Goal: Task Accomplishment & Management: Manage account settings

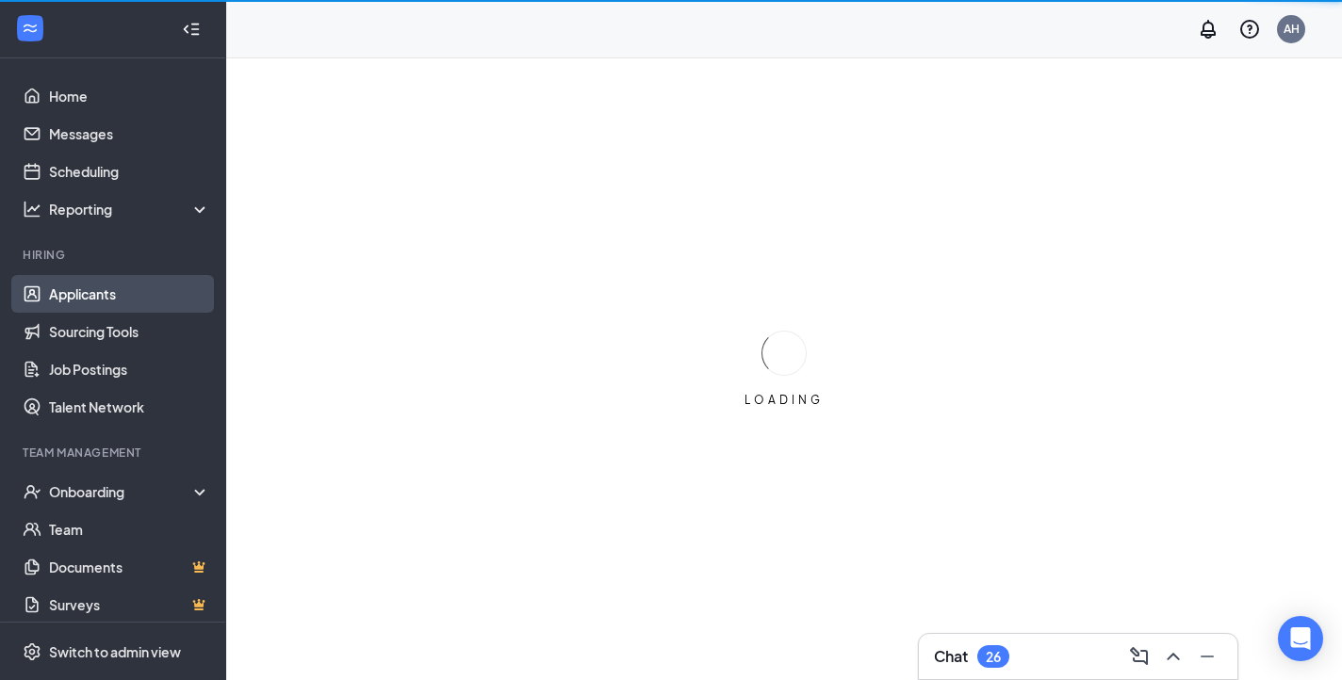
click at [111, 286] on link "Applicants" at bounding box center [129, 294] width 161 height 38
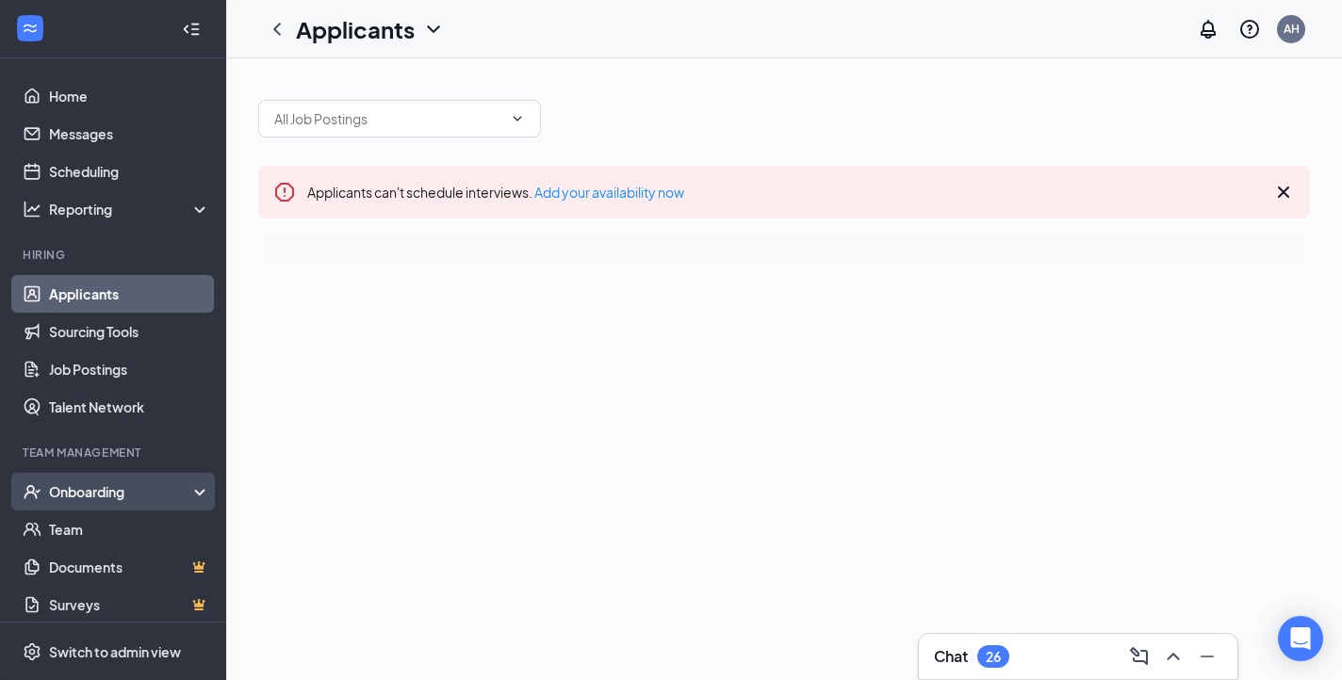
click at [73, 483] on div "Onboarding" at bounding box center [121, 491] width 145 height 19
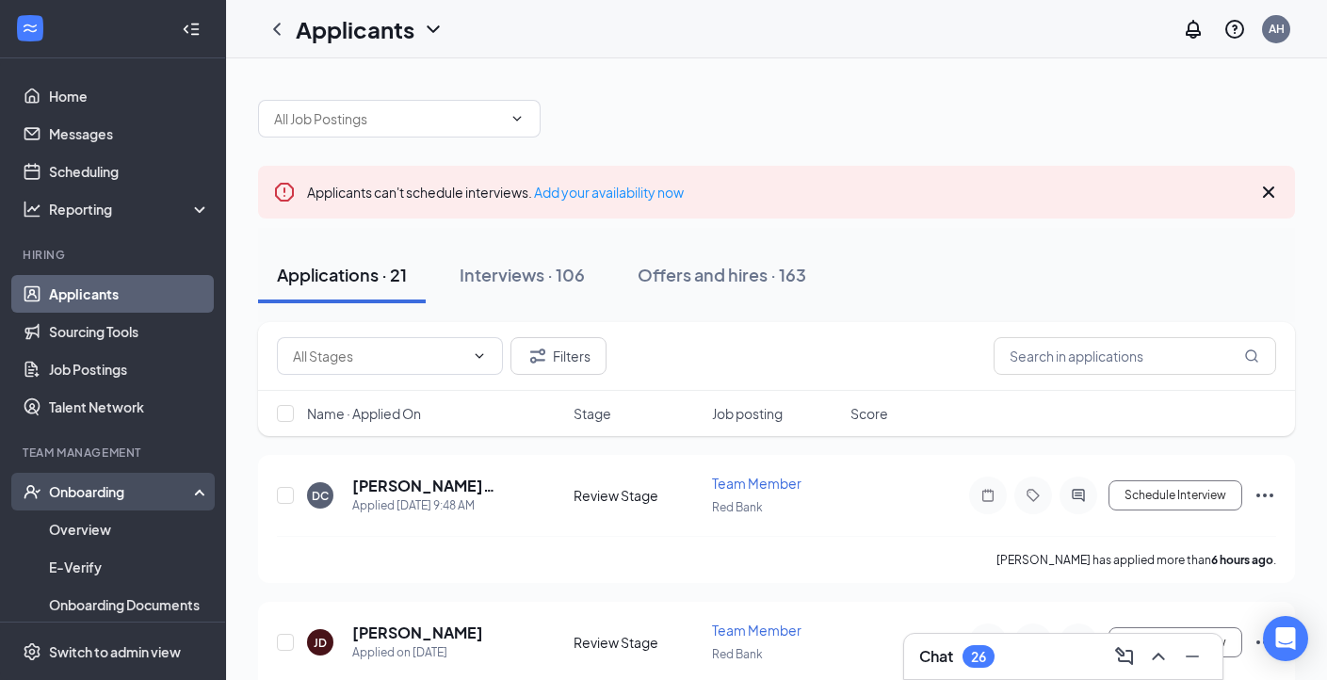
click at [59, 496] on div "Onboarding" at bounding box center [121, 491] width 145 height 19
click at [92, 480] on div "Onboarding" at bounding box center [113, 492] width 226 height 38
click at [85, 536] on link "Overview" at bounding box center [129, 530] width 161 height 38
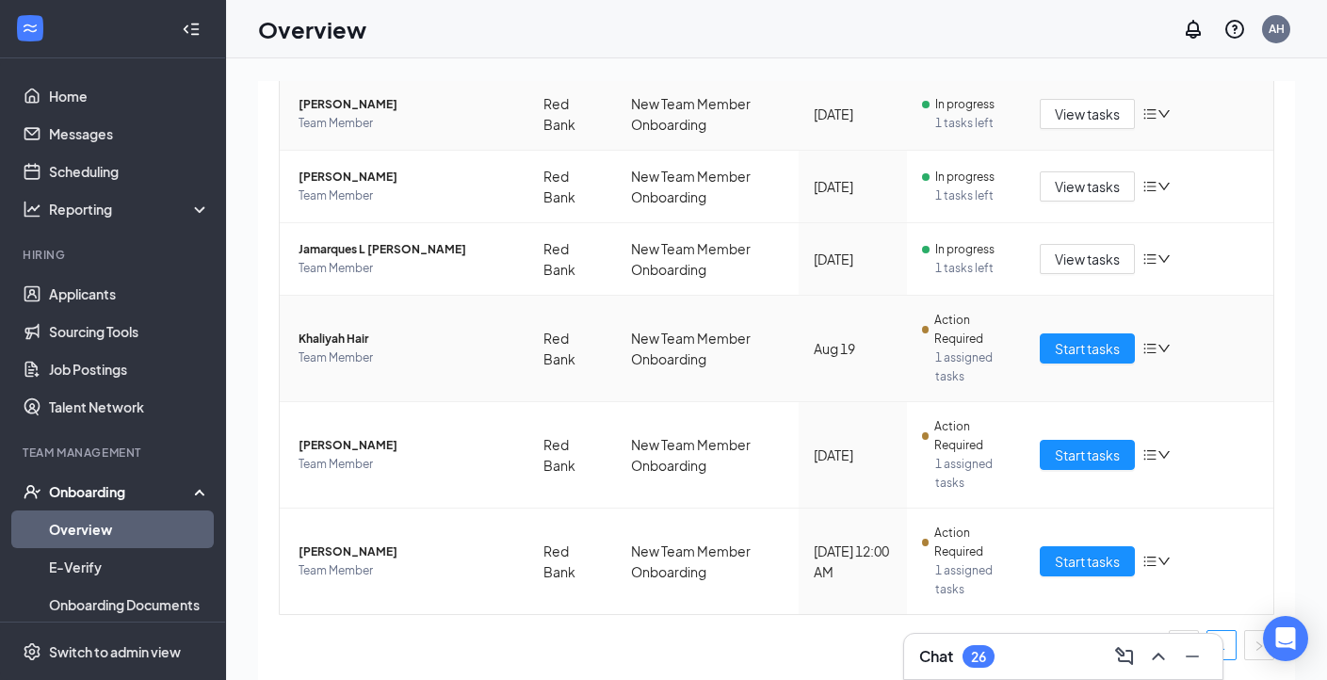
scroll to position [332, 0]
click at [339, 555] on span "[PERSON_NAME]" at bounding box center [406, 553] width 215 height 19
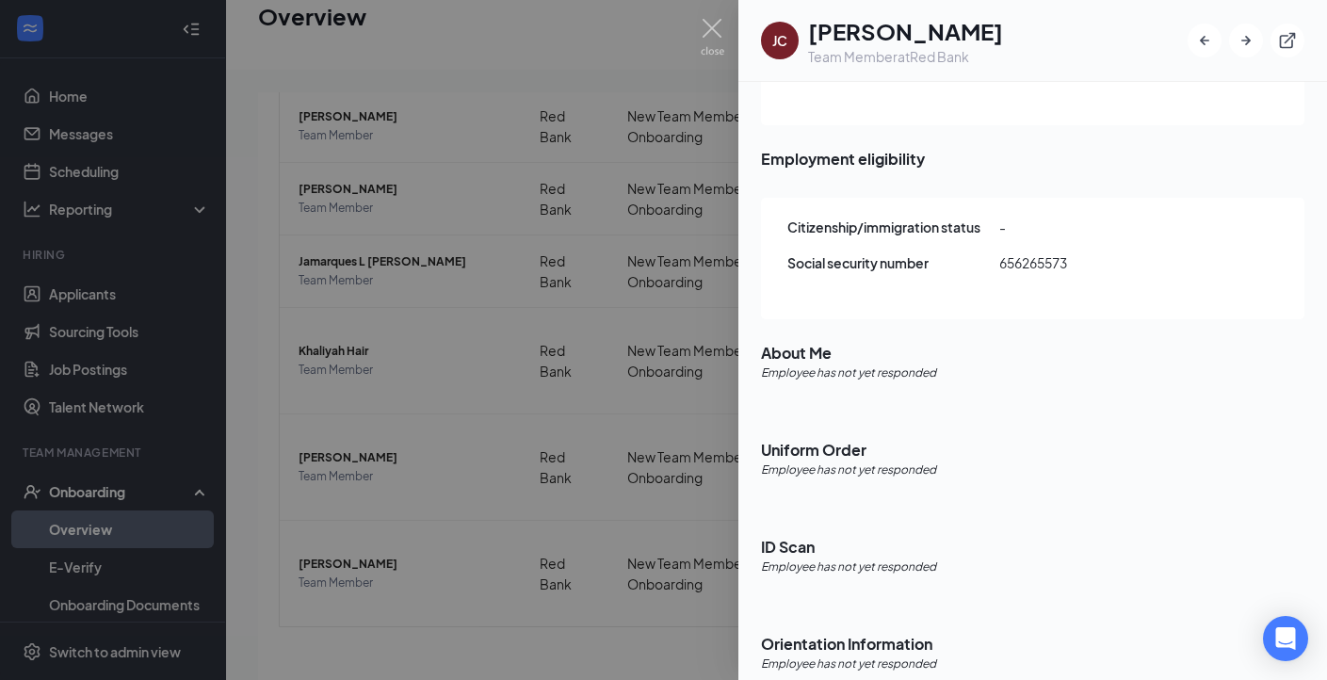
scroll to position [85, 0]
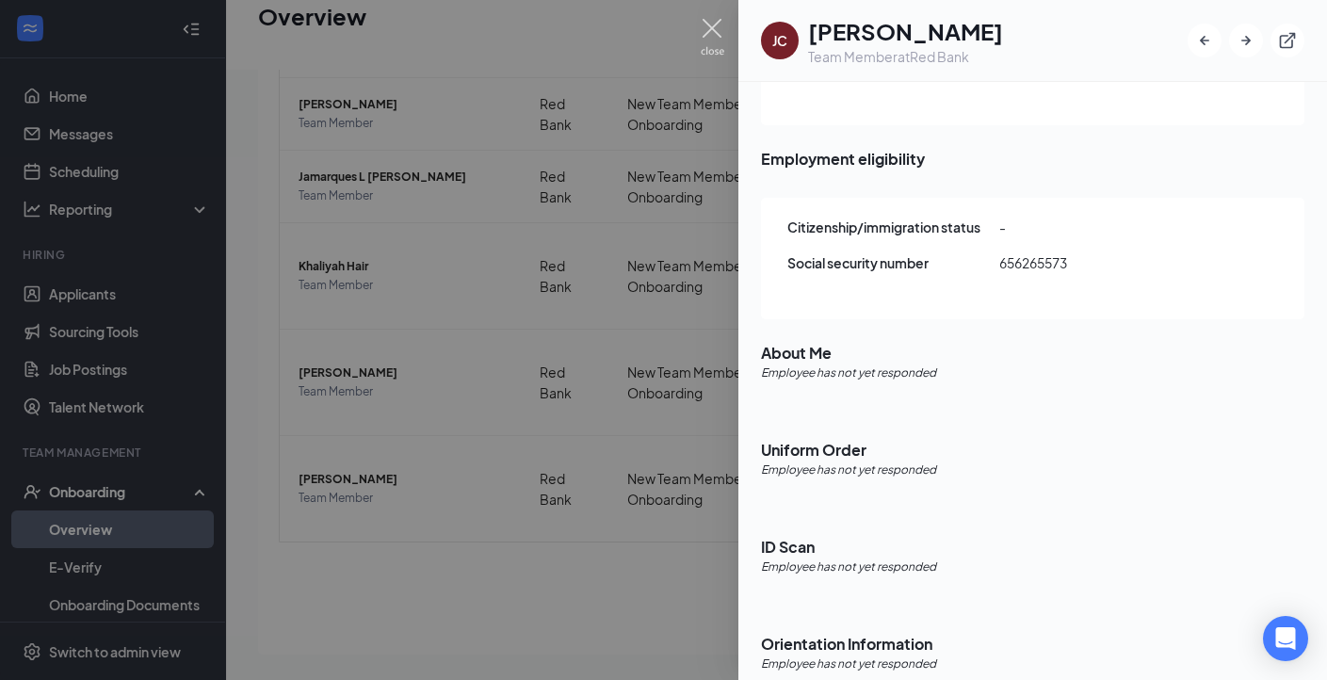
click at [712, 23] on img at bounding box center [713, 37] width 24 height 37
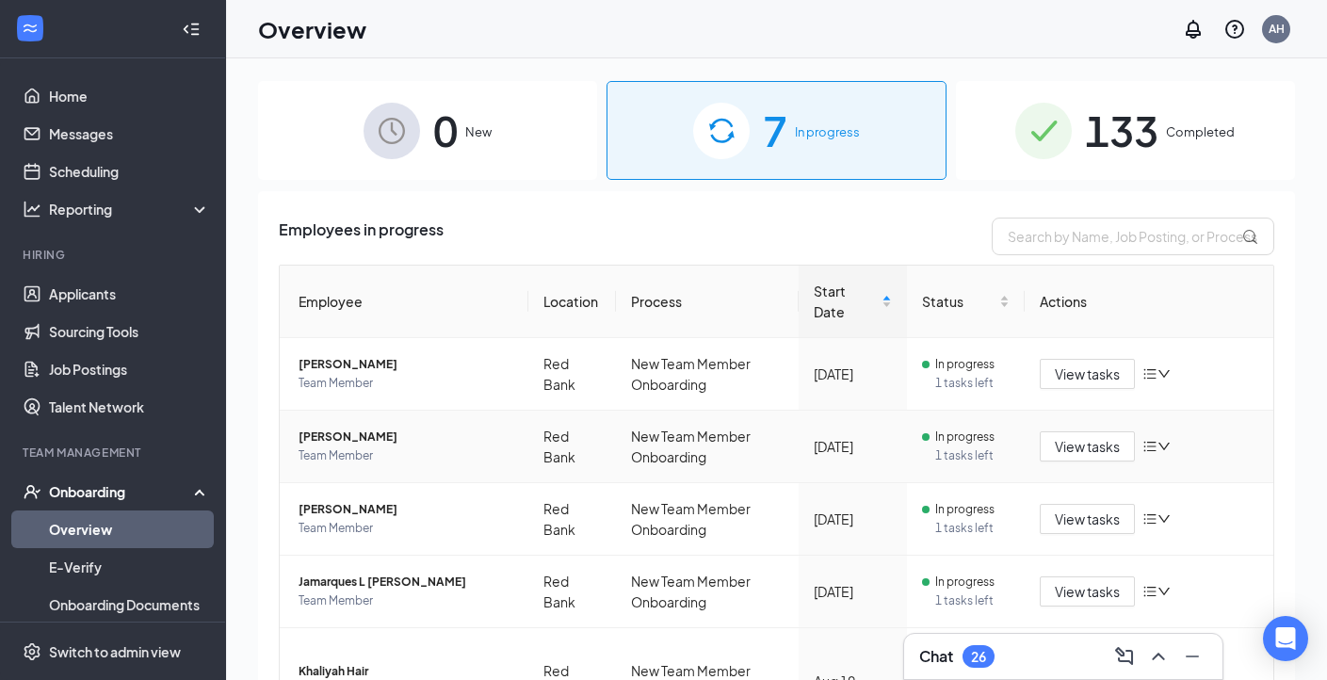
scroll to position [333, 0]
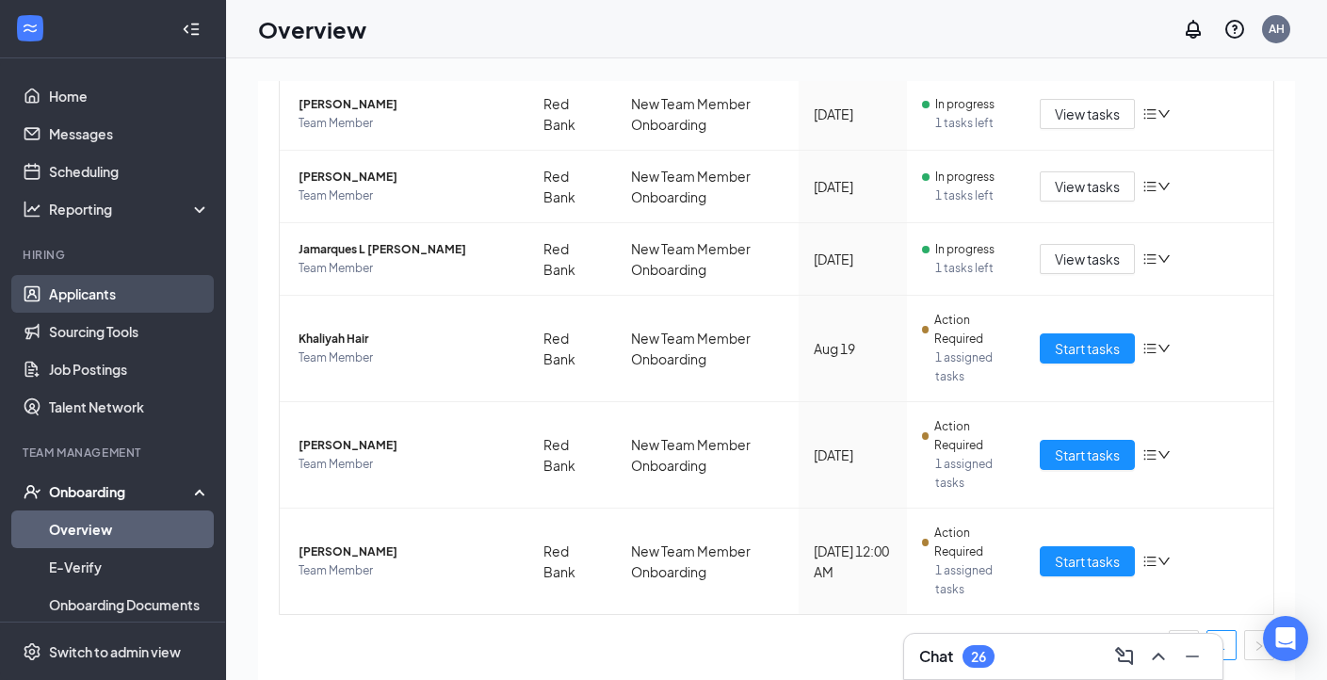
click at [116, 285] on link "Applicants" at bounding box center [129, 294] width 161 height 38
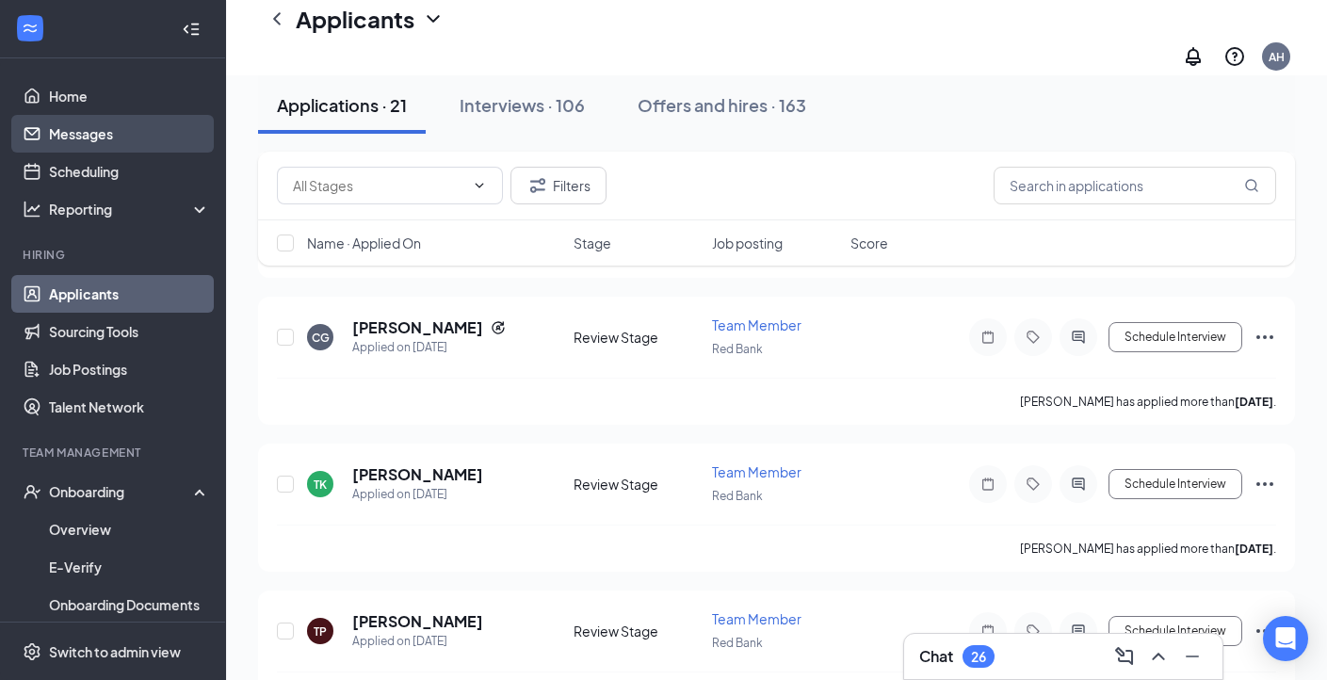
scroll to position [830, 0]
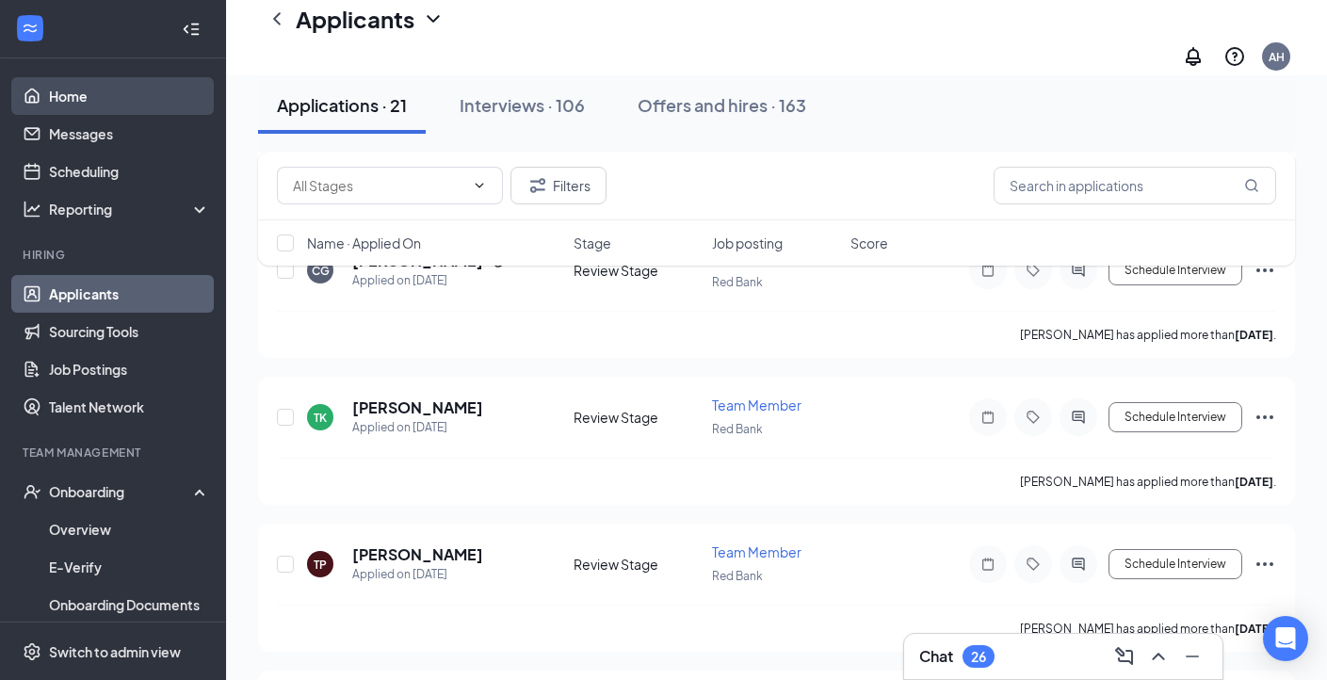
click at [109, 86] on link "Home" at bounding box center [129, 96] width 161 height 38
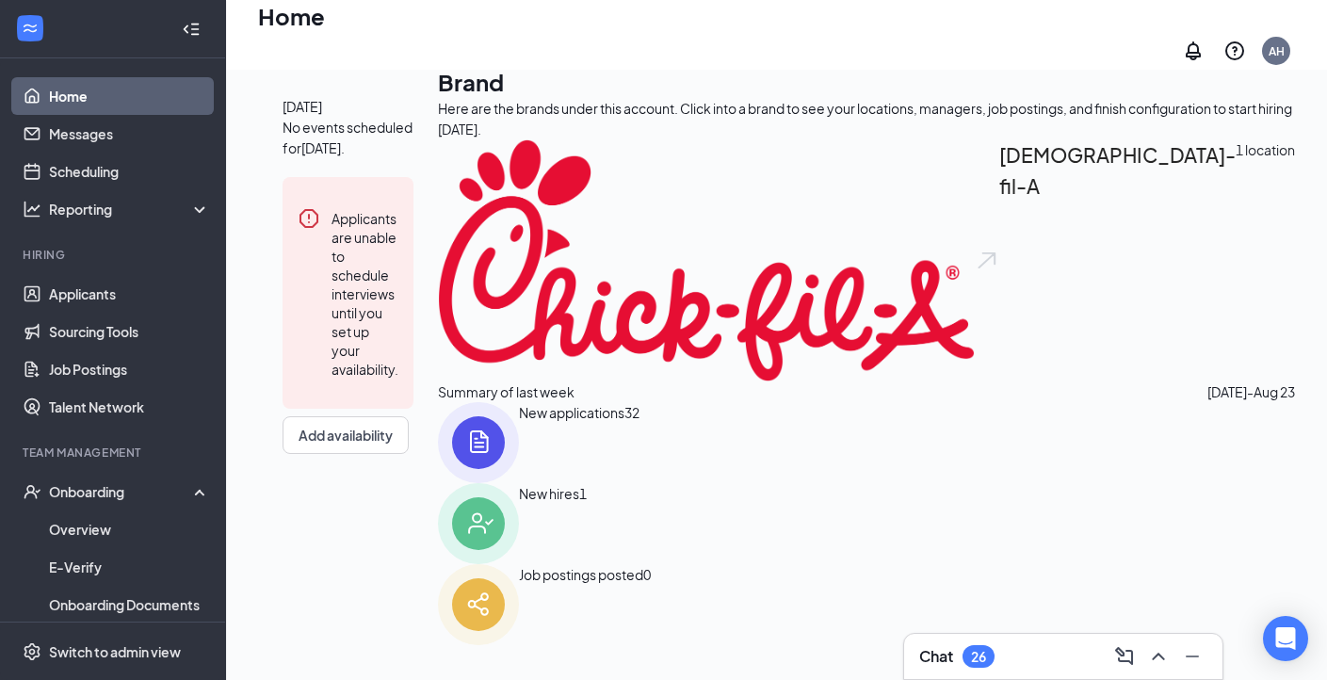
scroll to position [198, 0]
click at [147, 178] on link "Scheduling" at bounding box center [129, 172] width 161 height 38
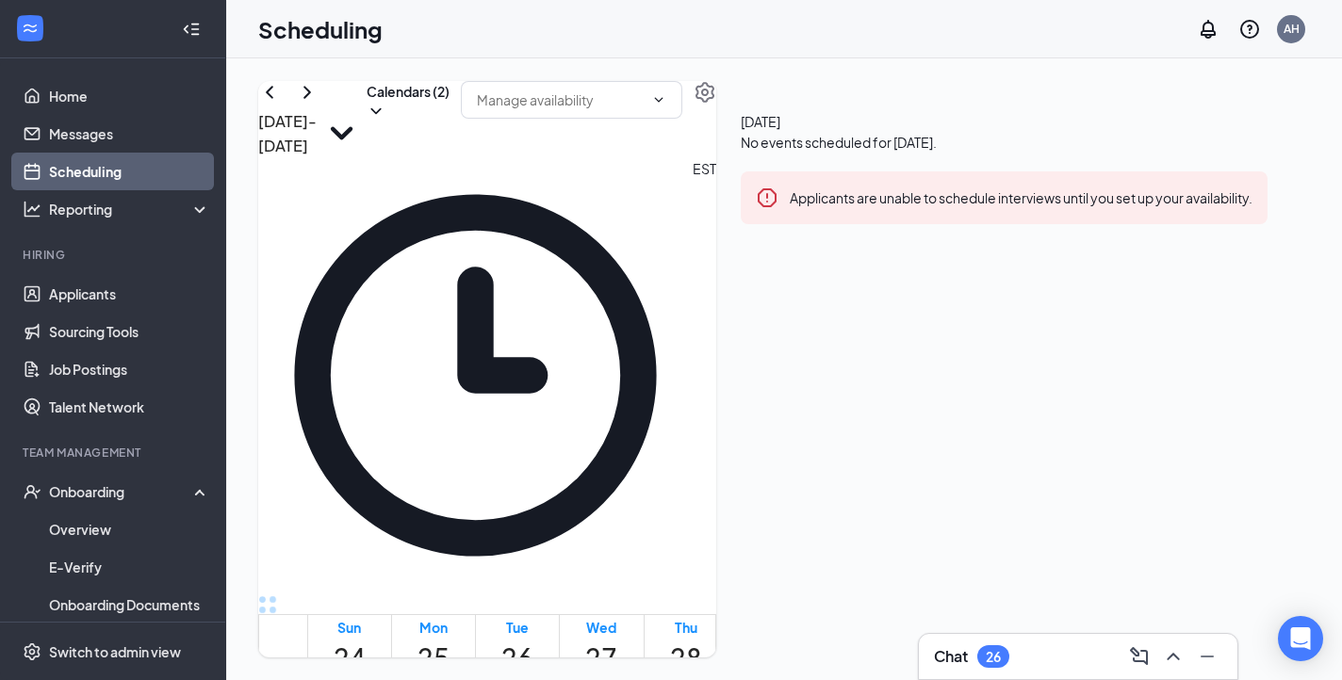
scroll to position [1254, 0]
click at [449, 115] on button "Calendars (2)" at bounding box center [407, 101] width 83 height 40
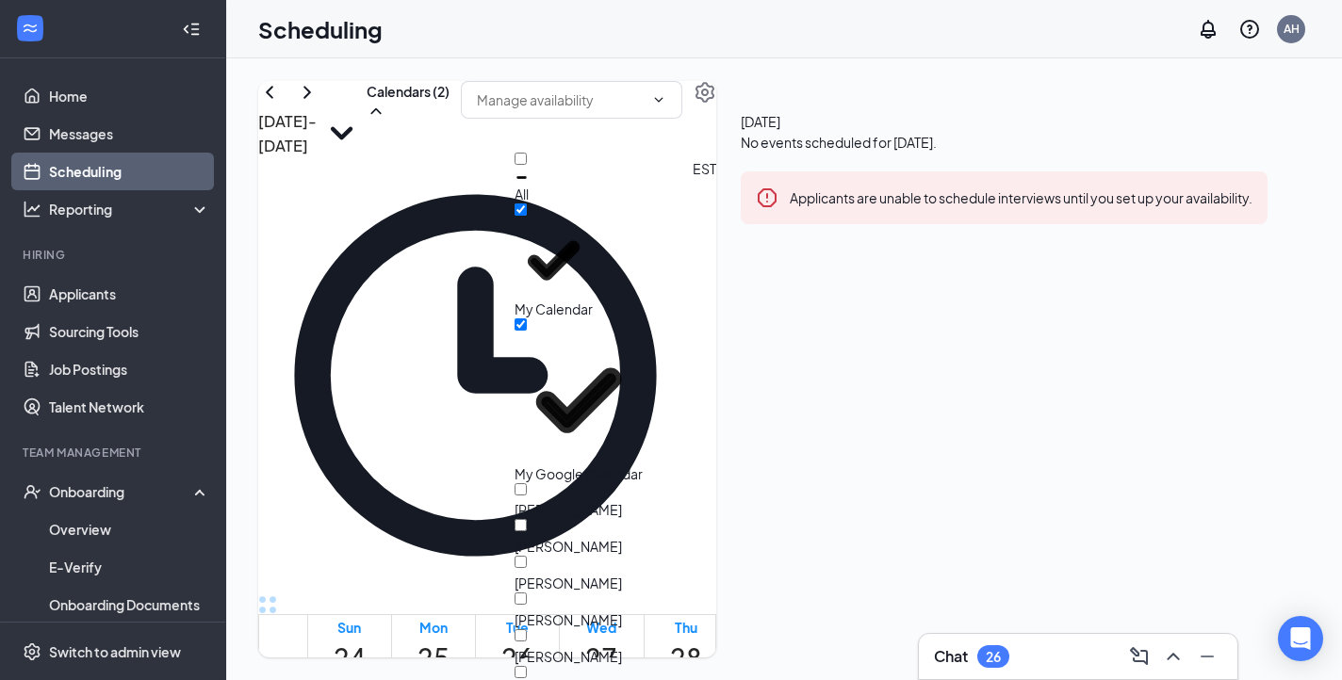
click at [598, 171] on div "All" at bounding box center [599, 178] width 170 height 51
checkbox input "true"
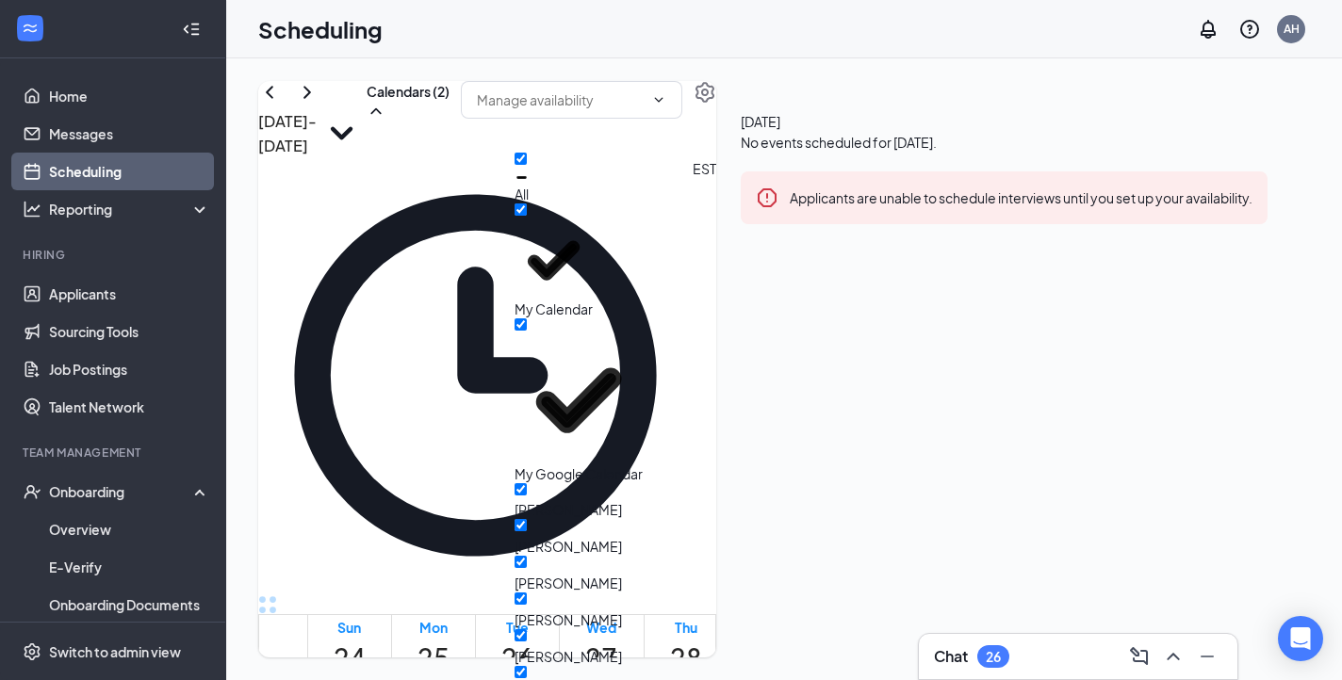
checkbox input "true"
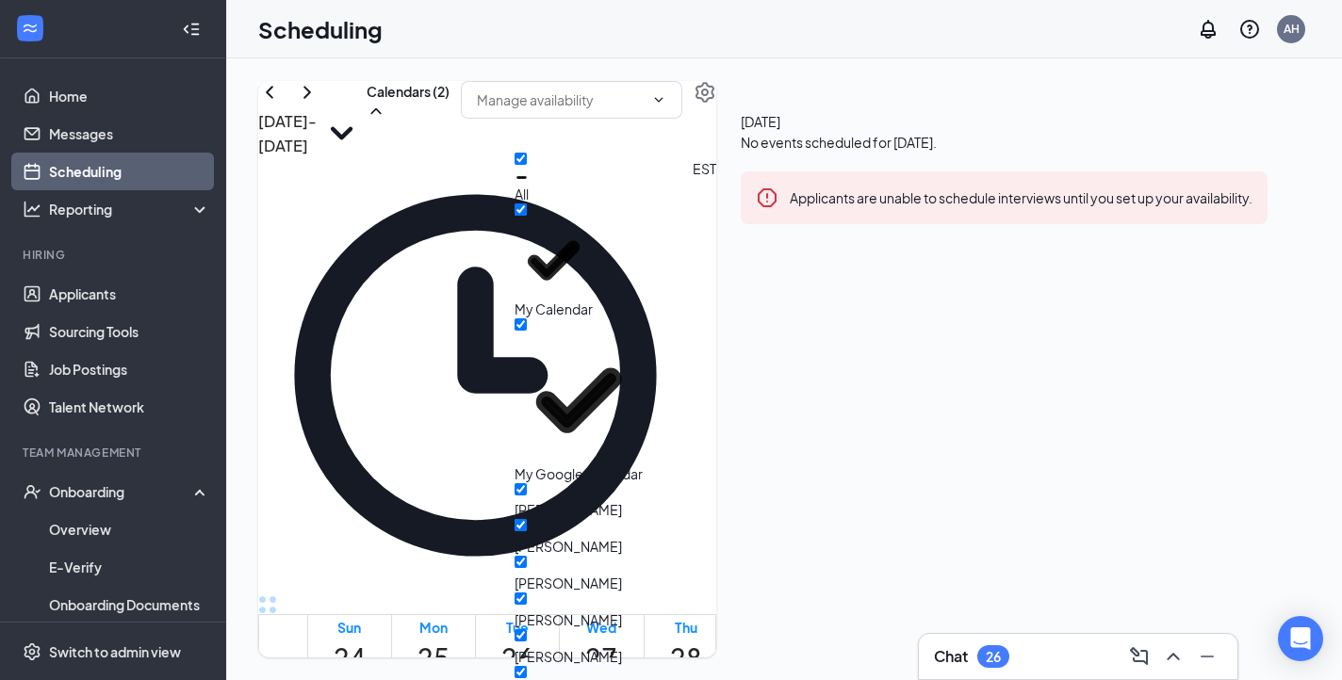
checkbox input "true"
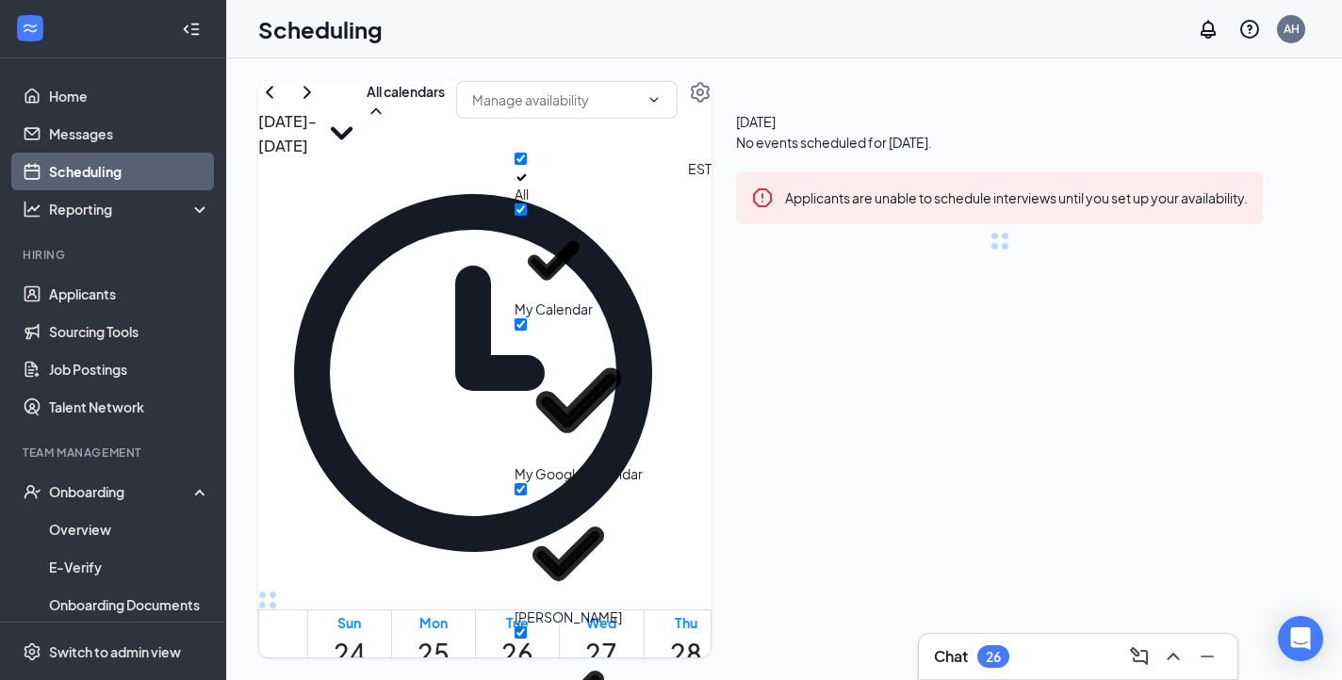
click at [627, 66] on div "[DATE] - [DATE] All calendars EST Sun 24 Mon 25 Tue 26 Wed 27 Thu 28 Fri 29 Sat…" at bounding box center [783, 369] width 1115 height 622
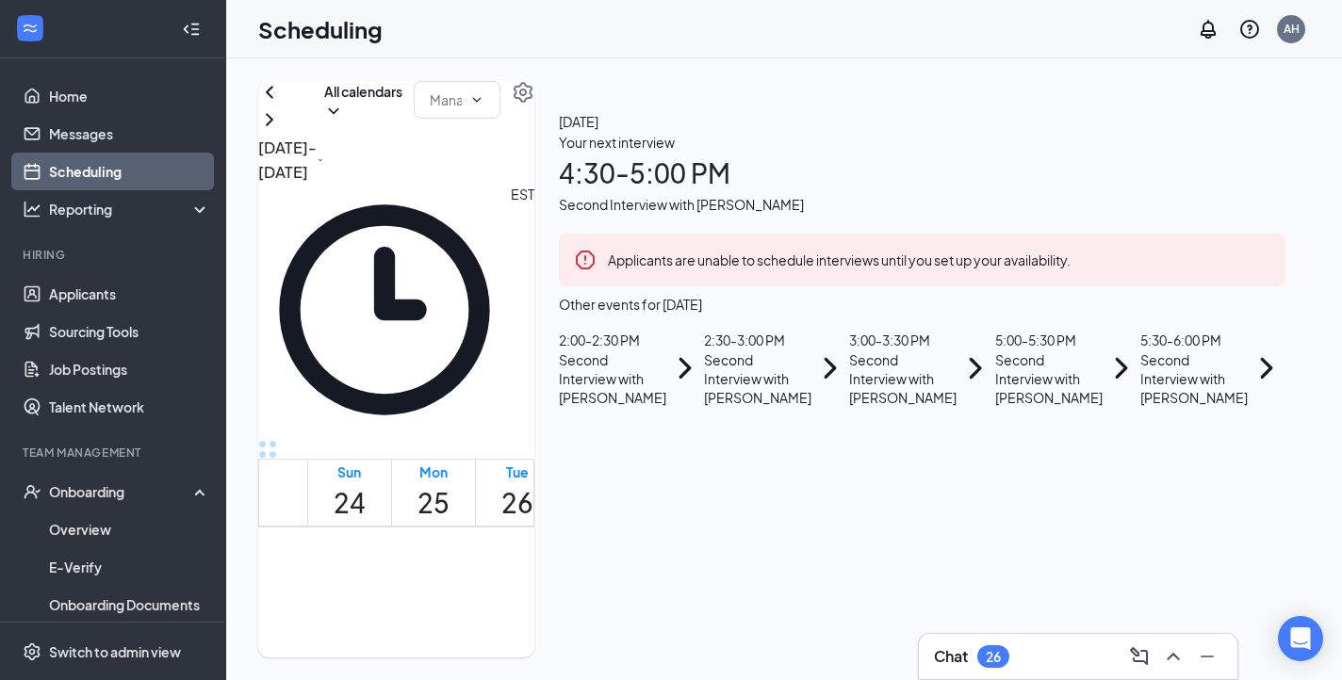
scroll to position [1816, 0]
click at [637, 453] on div "1" at bounding box center [653, 465] width 32 height 25
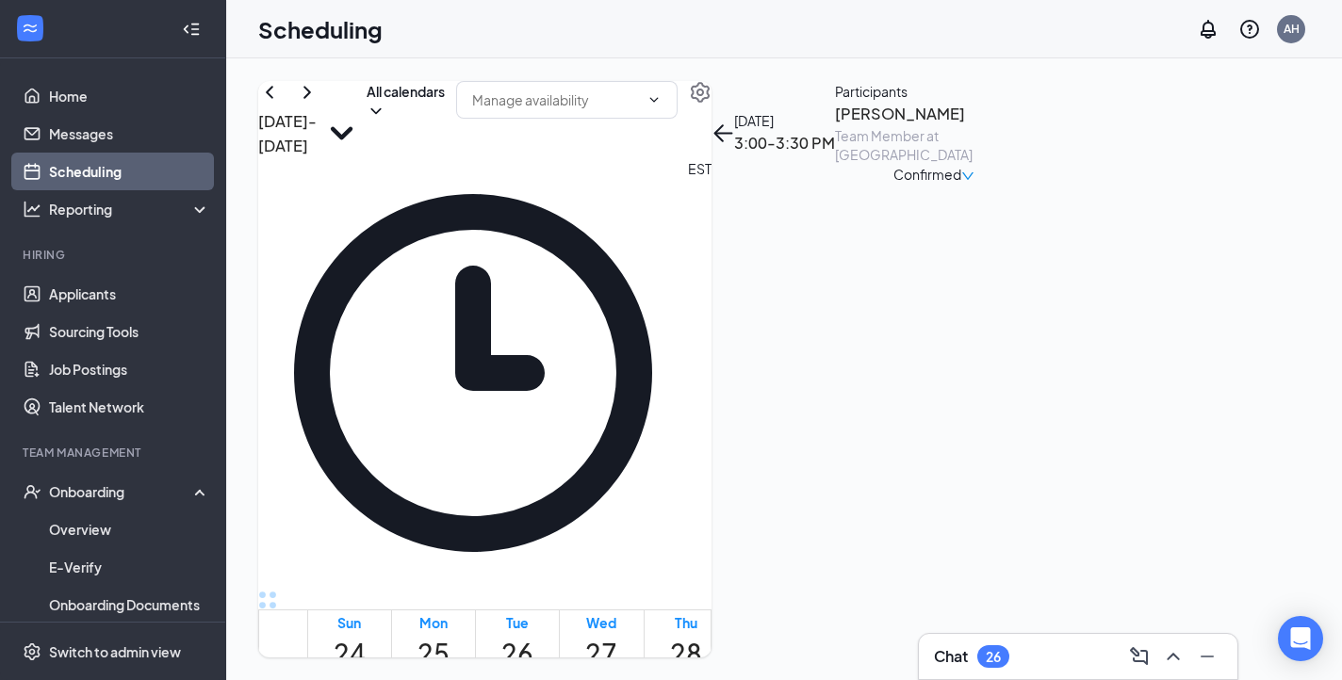
click at [1017, 126] on h3 "[PERSON_NAME]" at bounding box center [934, 114] width 198 height 24
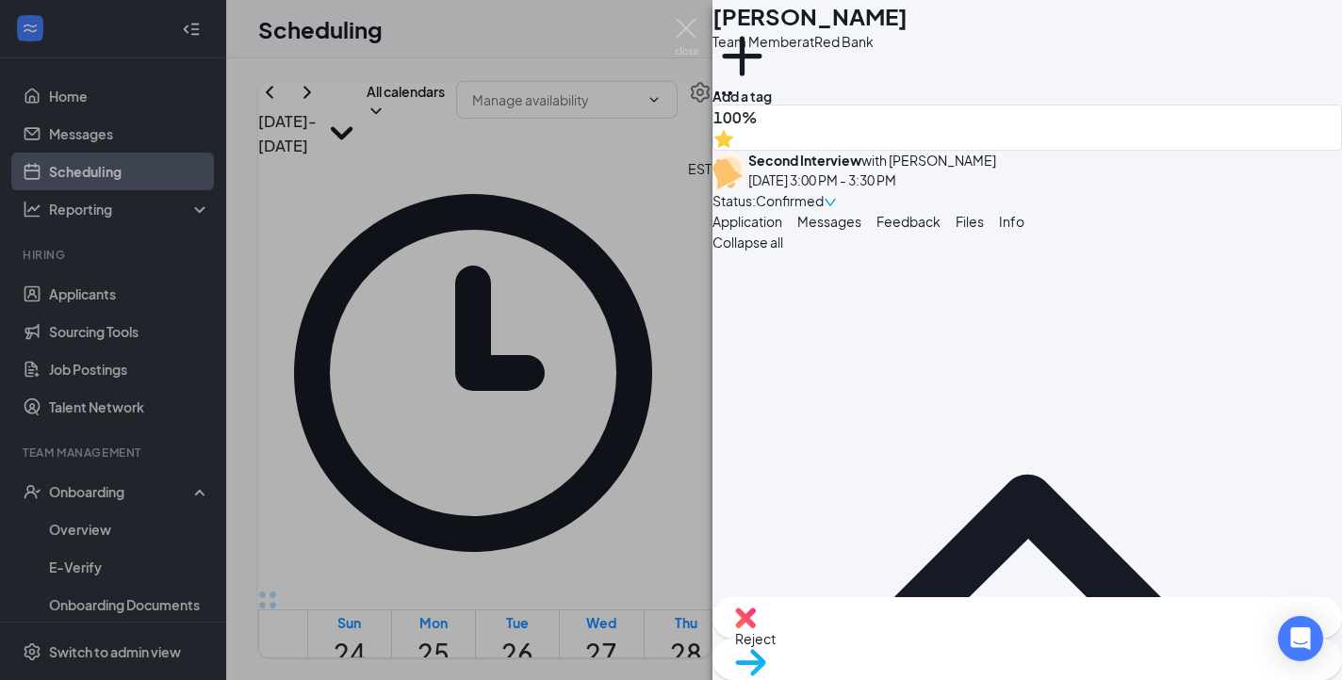
click at [861, 232] on button "Messages" at bounding box center [829, 221] width 64 height 21
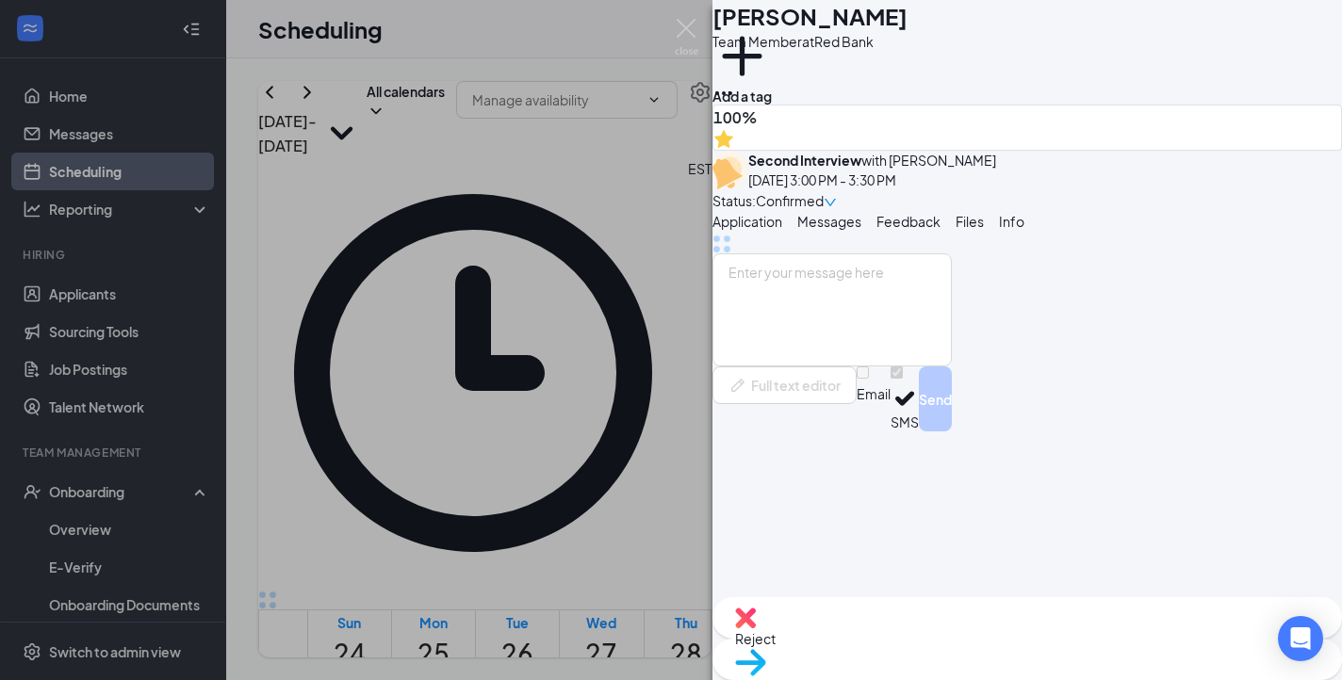
click at [940, 230] on span "Feedback" at bounding box center [908, 221] width 64 height 17
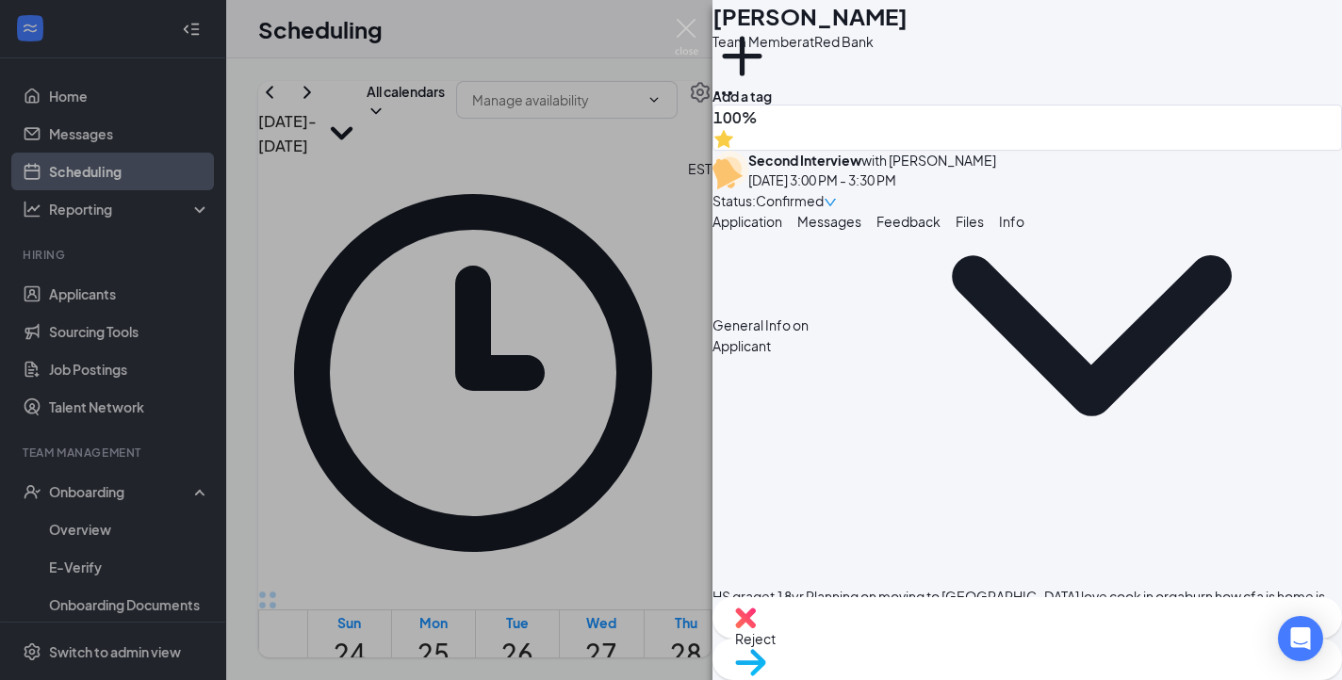
scroll to position [68, 0]
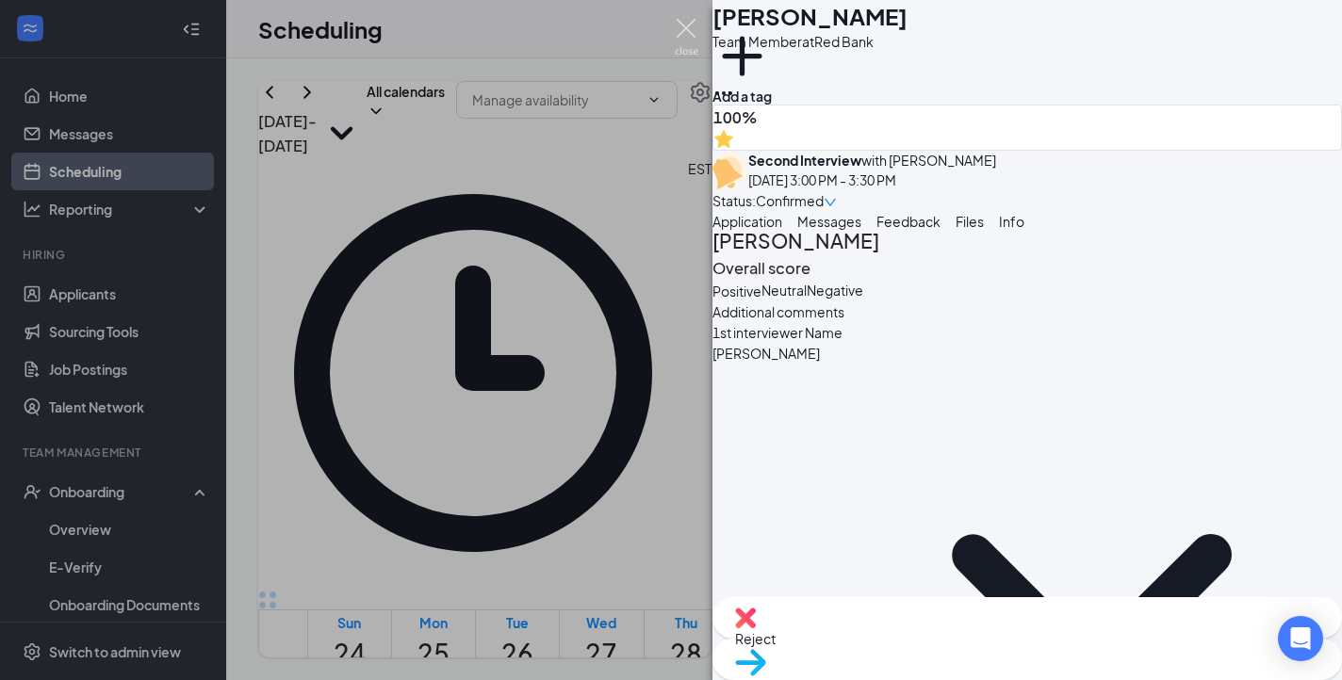
click at [680, 25] on img at bounding box center [687, 37] width 24 height 37
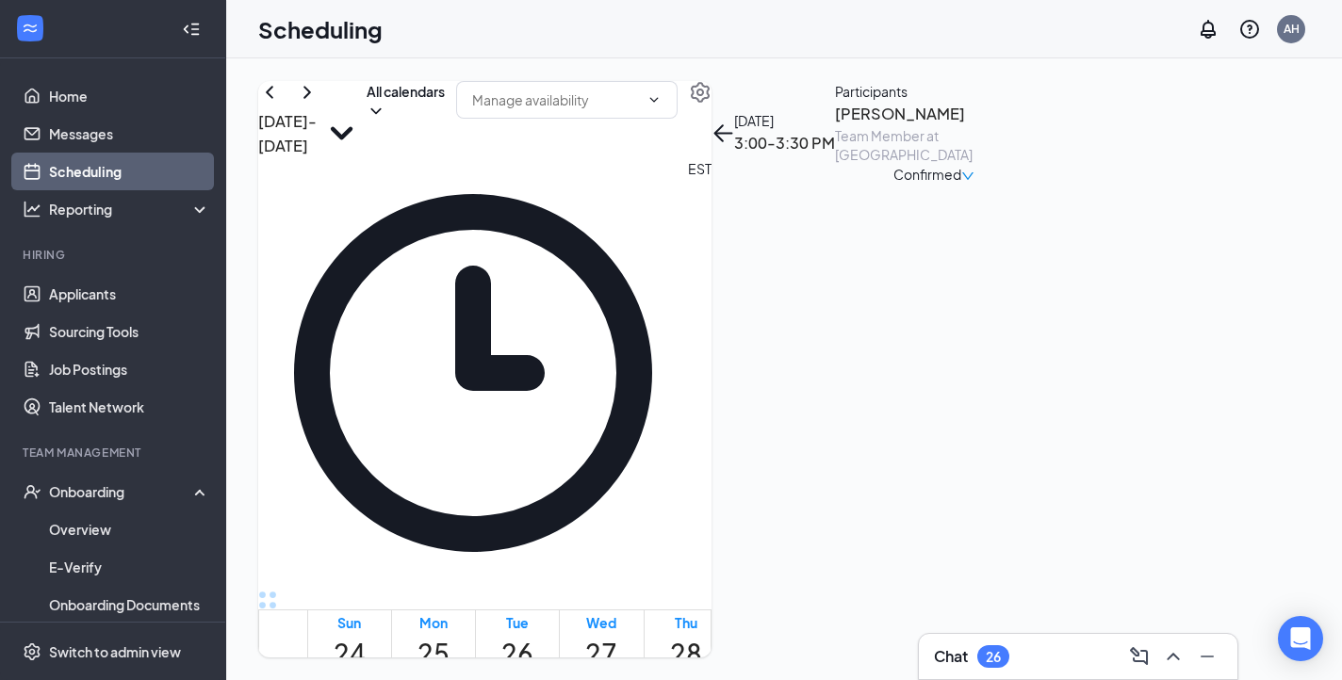
click at [786, 31] on div "Scheduling AH" at bounding box center [783, 29] width 1115 height 58
click at [685, 70] on div "[DATE] - [DATE] All calendars EST Sun 24 Mon 25 Tue 26 Wed 27 Thu 28 Fri 29 Sat…" at bounding box center [783, 369] width 1115 height 622
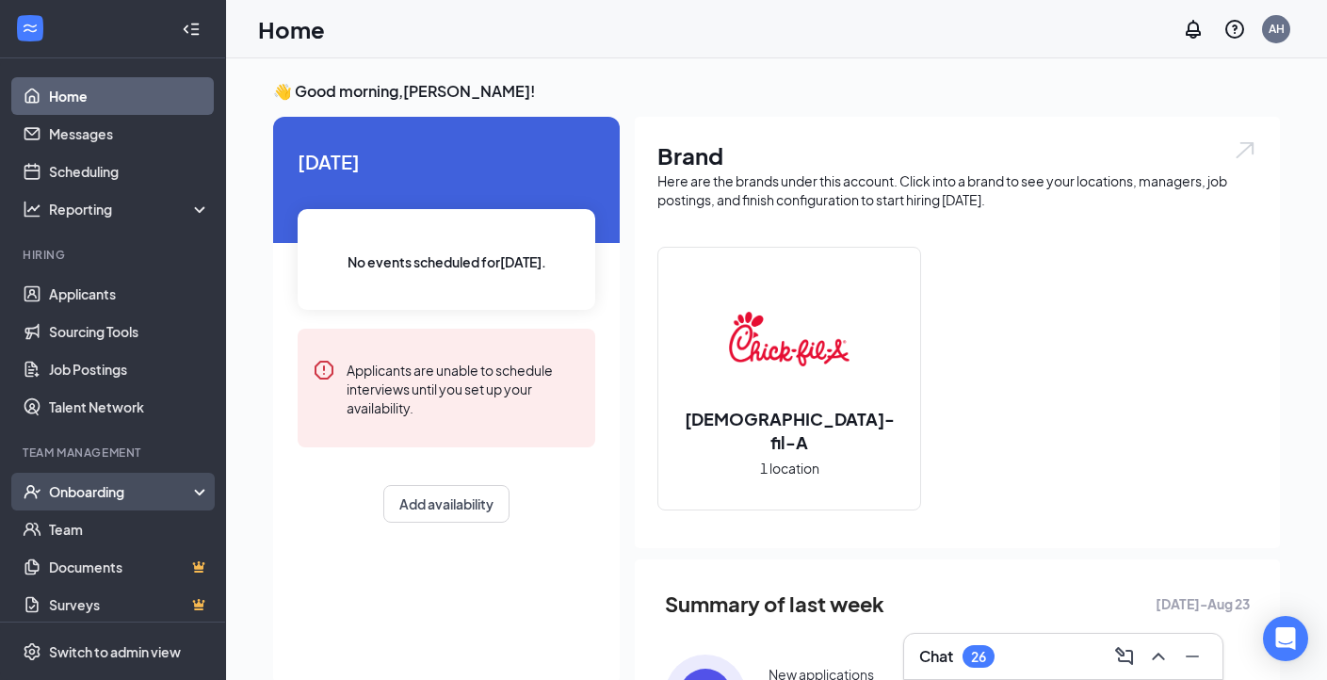
click at [71, 497] on div "Onboarding" at bounding box center [121, 491] width 145 height 19
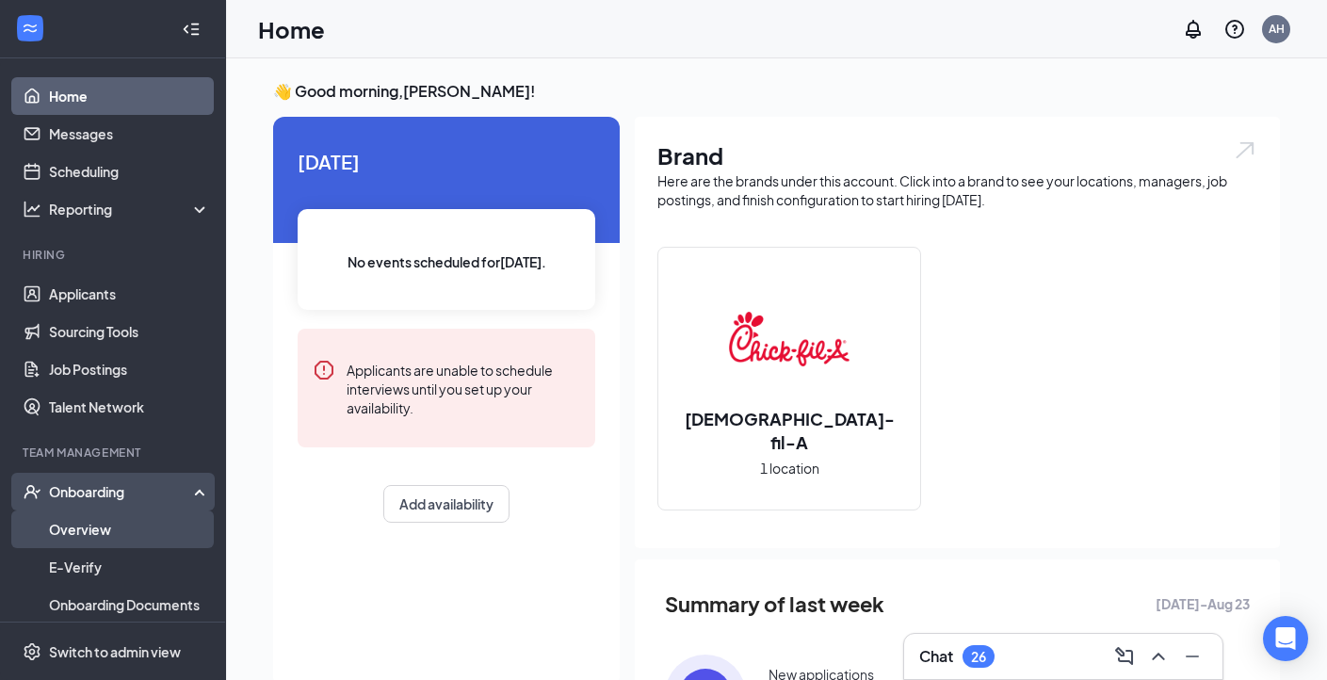
click at [73, 527] on link "Overview" at bounding box center [129, 530] width 161 height 38
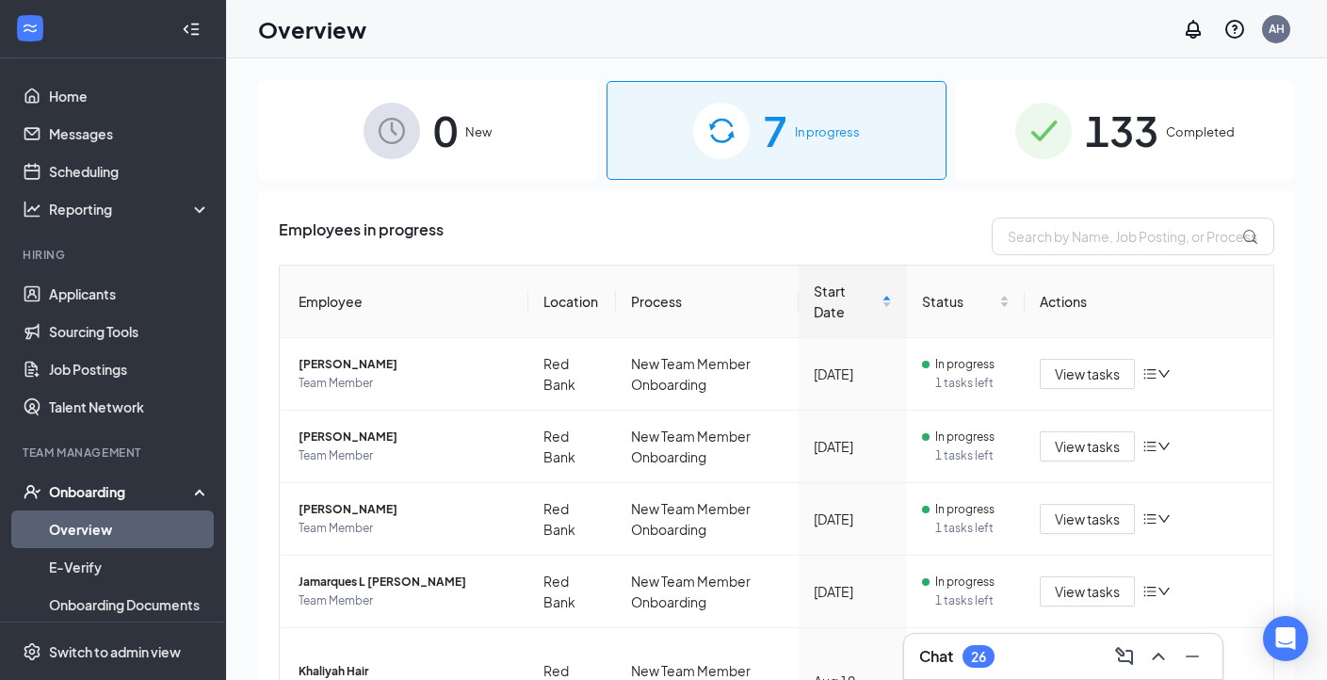
click at [1134, 155] on span "133" at bounding box center [1121, 130] width 73 height 65
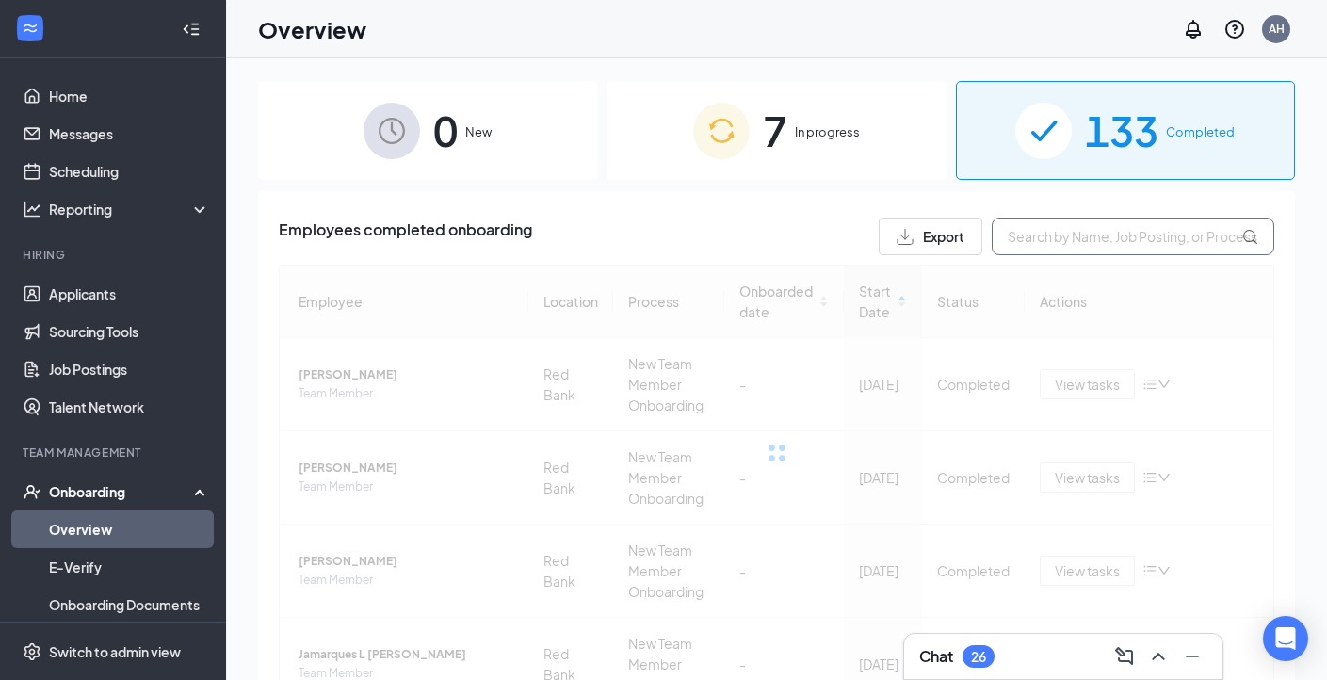
click at [1081, 236] on input "text" at bounding box center [1133, 237] width 283 height 38
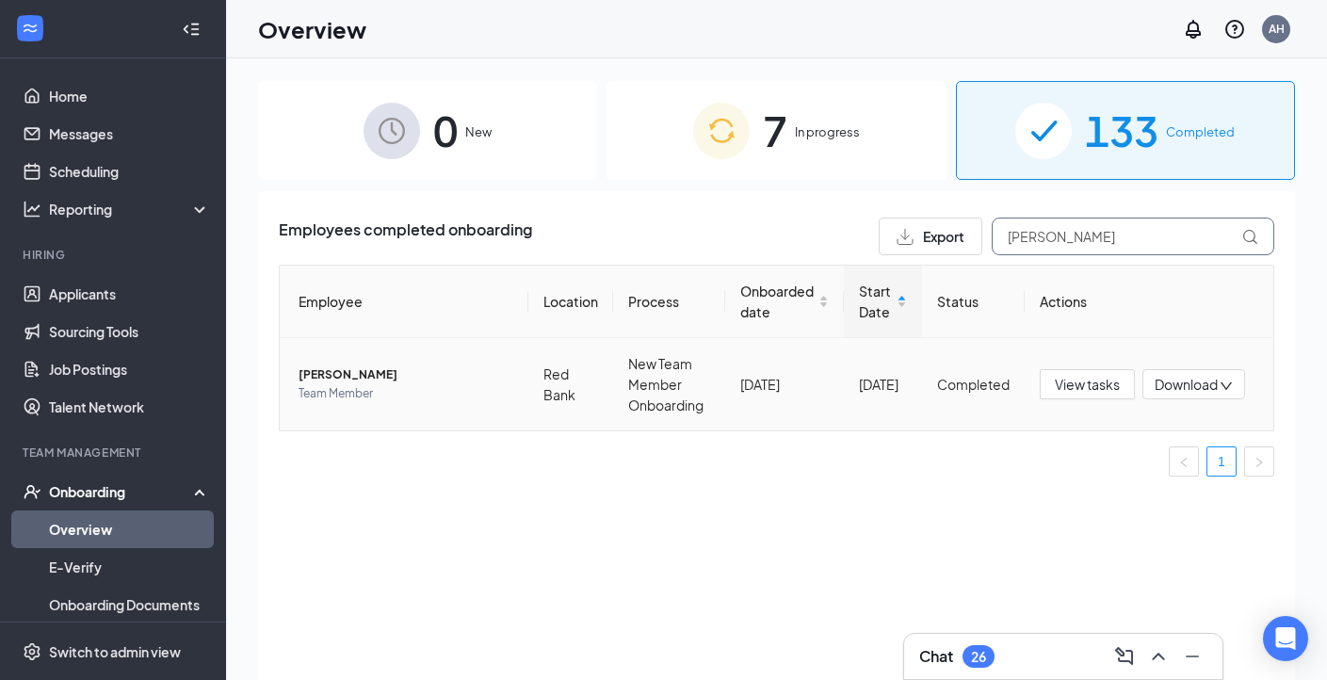
type input "james"
click at [385, 371] on span "Jameson L Noteboom" at bounding box center [406, 375] width 215 height 19
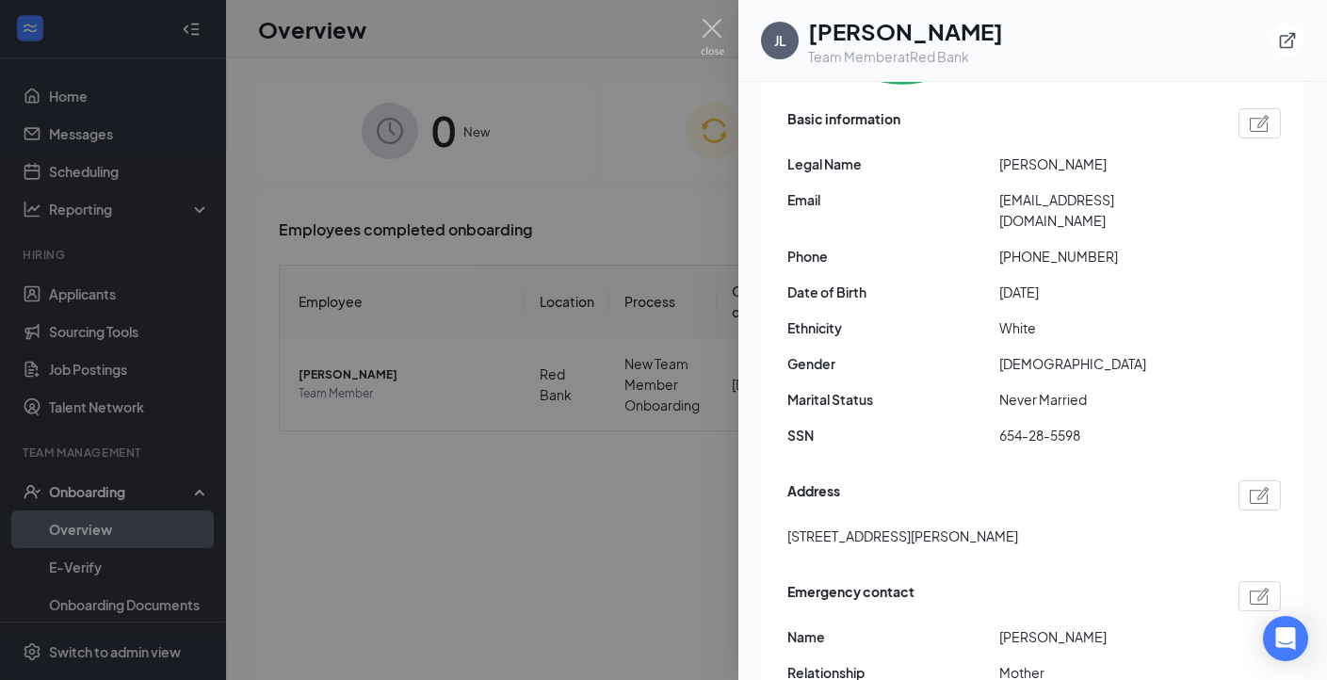
scroll to position [399, 0]
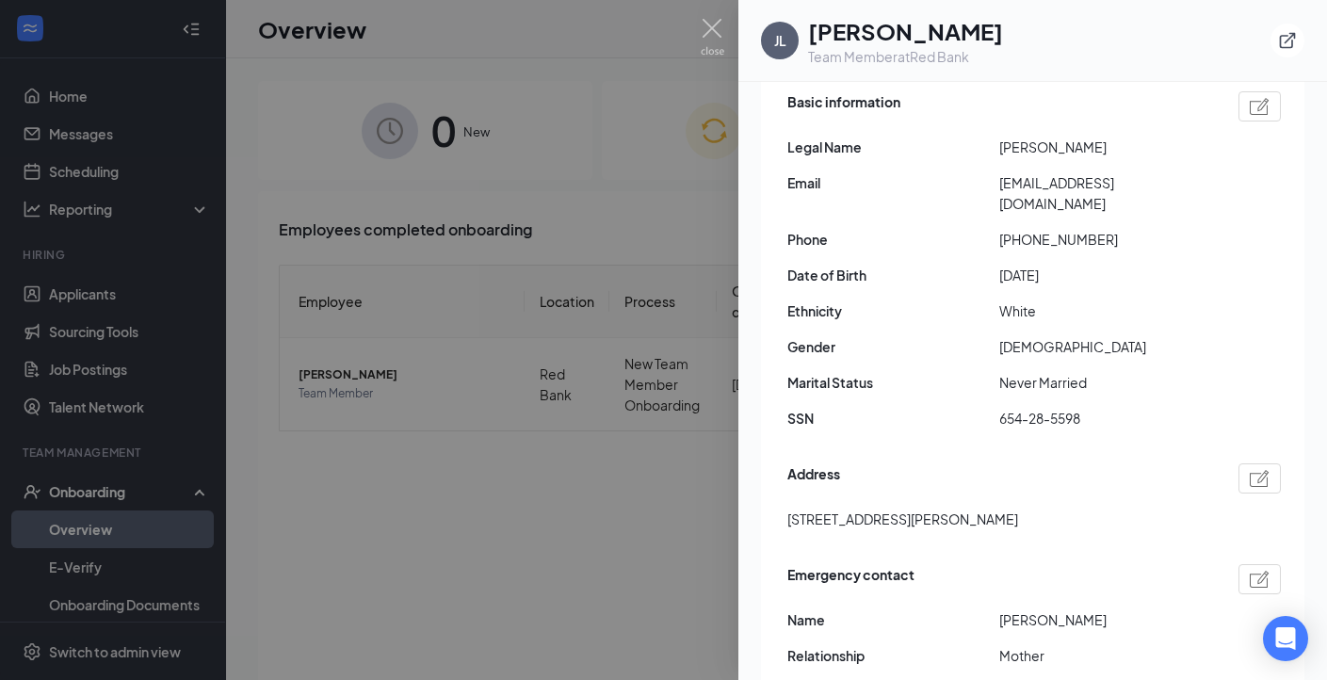
click at [1164, 610] on span "Lucy Mcdowell" at bounding box center [1106, 620] width 212 height 21
